Goal: Submit feedback/report problem

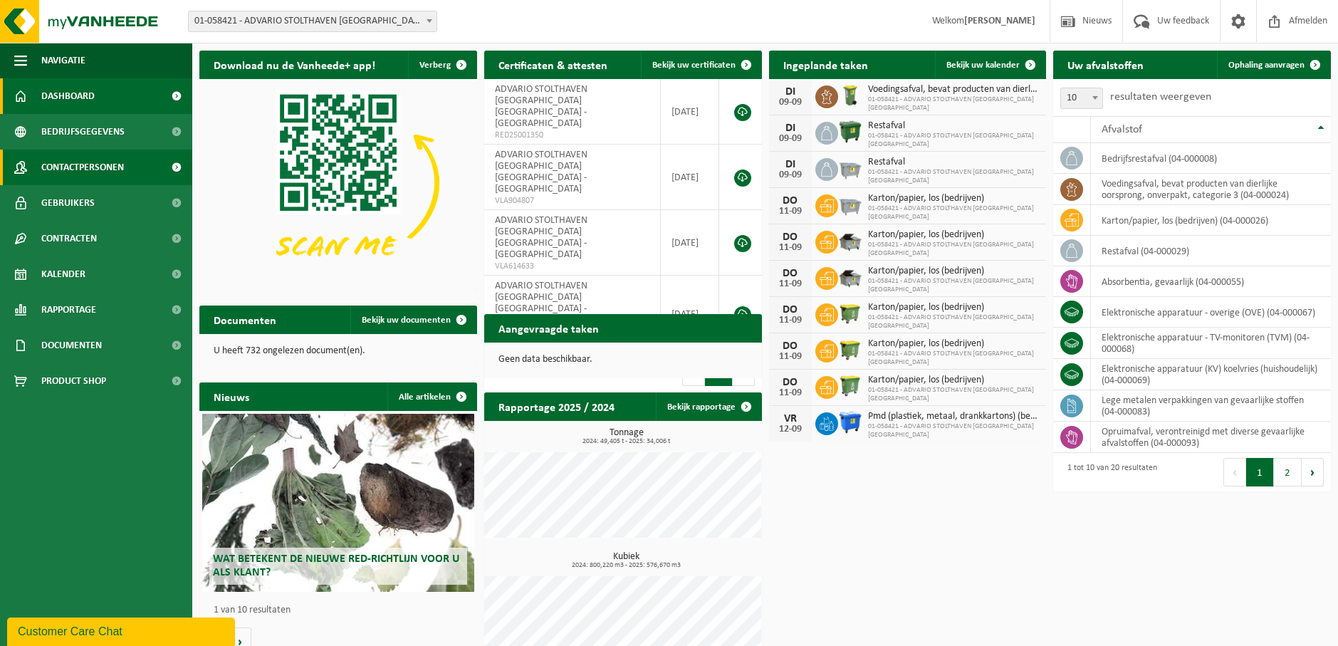
click at [79, 163] on span "Contactpersonen" at bounding box center [82, 168] width 83 height 36
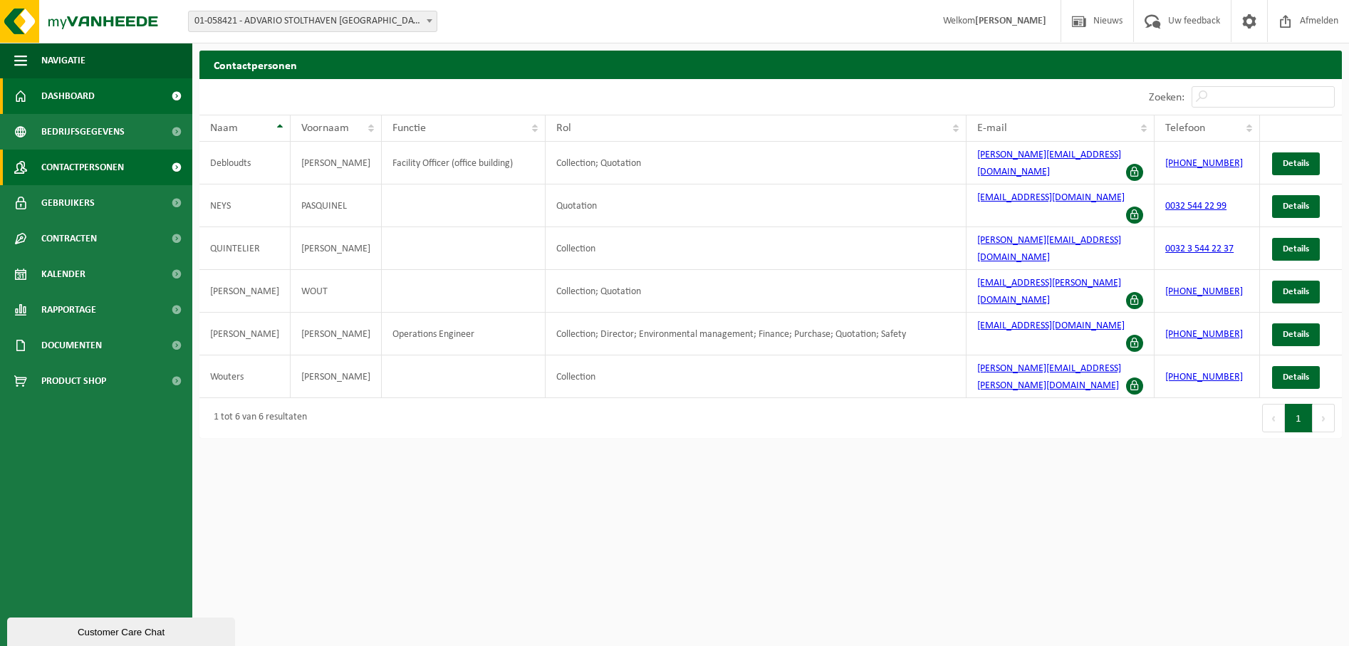
click at [56, 88] on span "Dashboard" at bounding box center [67, 96] width 53 height 36
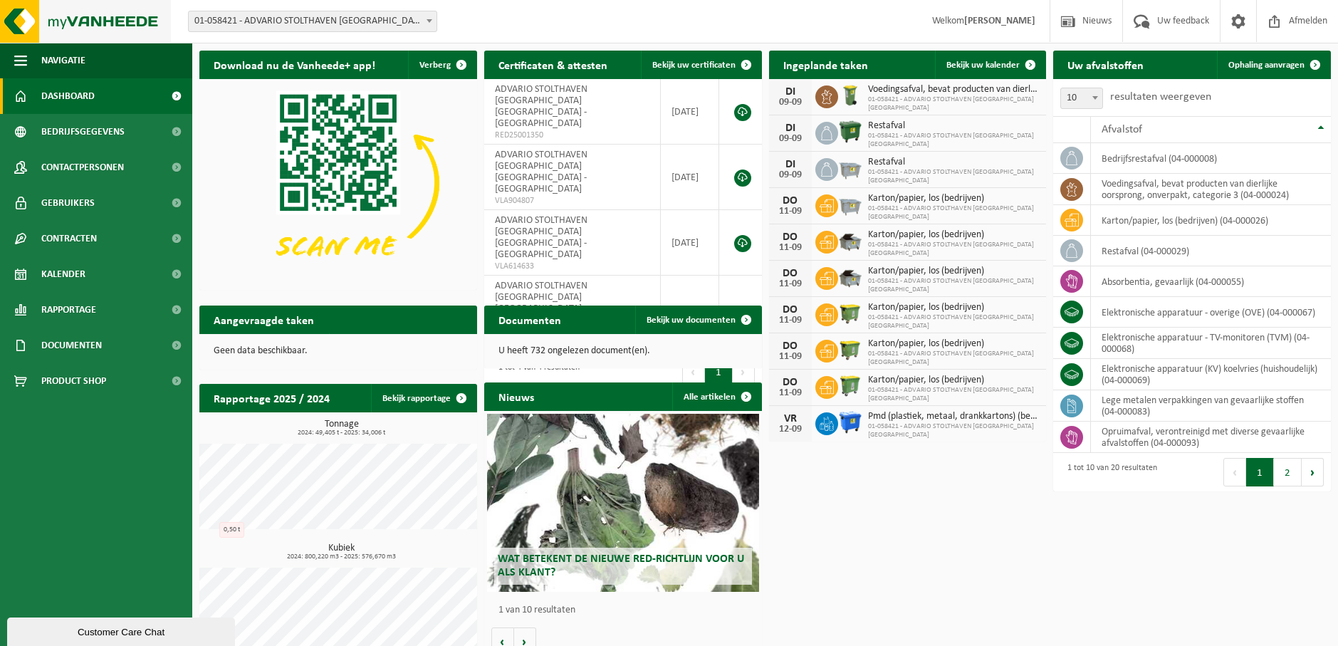
click at [88, 20] on img at bounding box center [85, 21] width 171 height 43
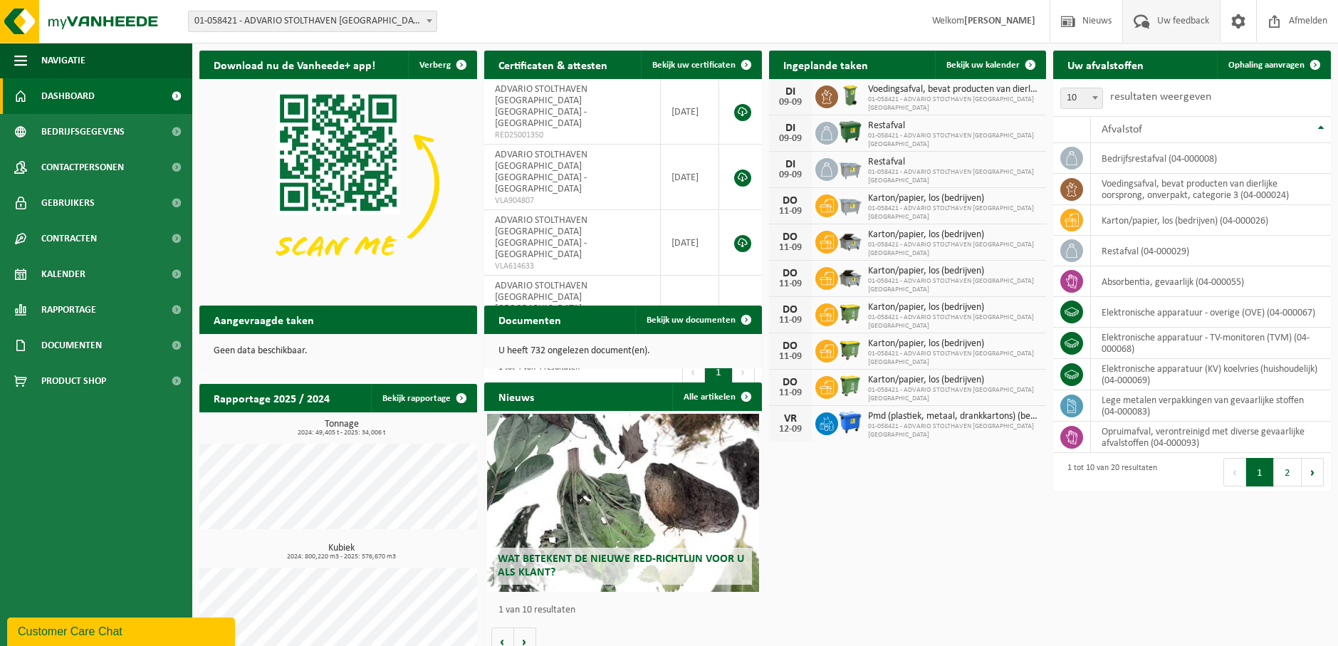
click at [1169, 22] on span "Uw feedback" at bounding box center [1183, 21] width 59 height 42
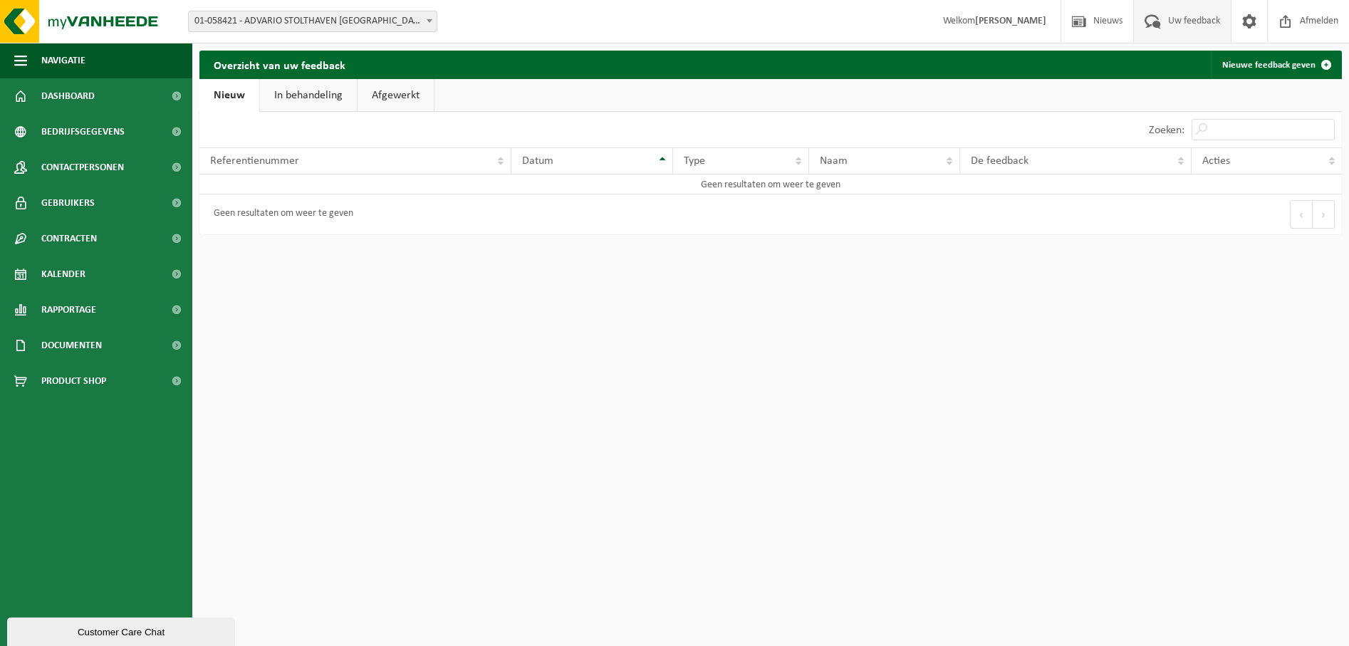
click at [322, 93] on link "In behandeling" at bounding box center [308, 95] width 97 height 33
click at [378, 93] on link "Afgewerkt" at bounding box center [398, 95] width 76 height 33
